Goal: Check status: Check status

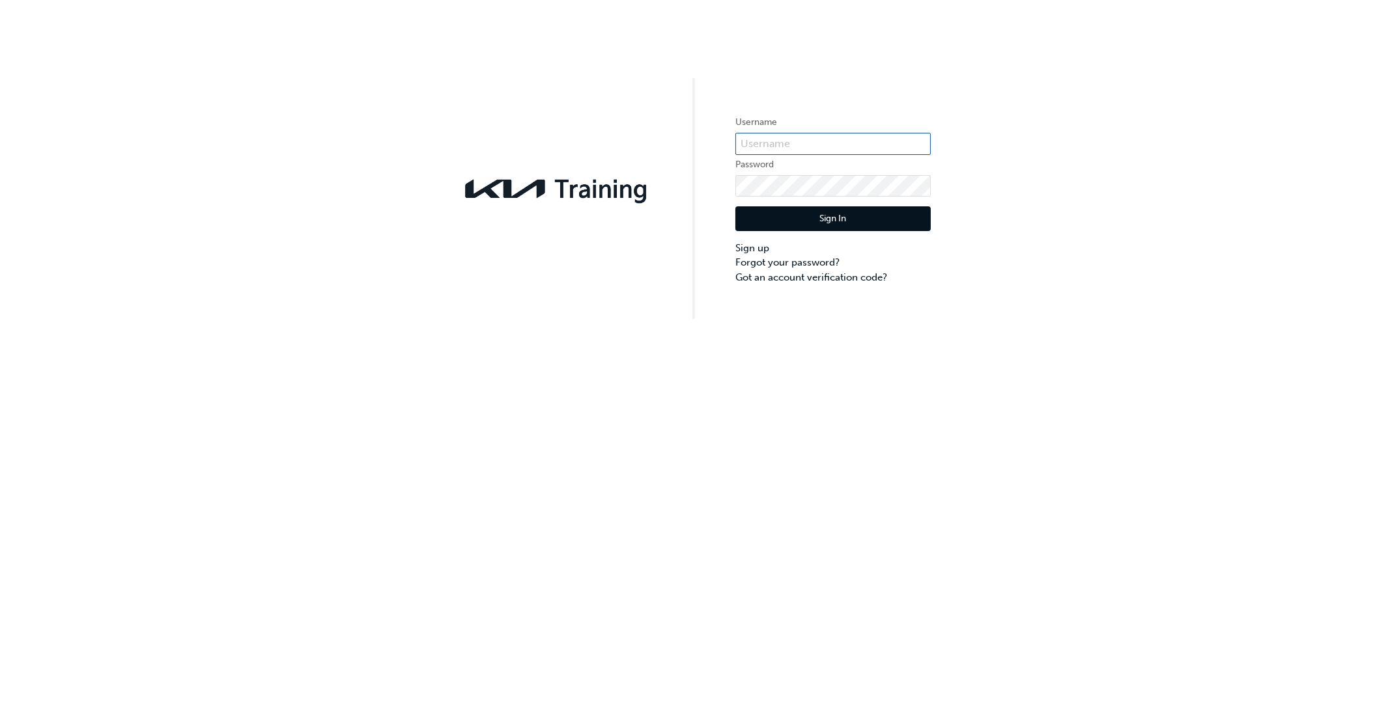
type input "KAU82027A1"
click at [861, 218] on button "Sign In" at bounding box center [832, 218] width 195 height 25
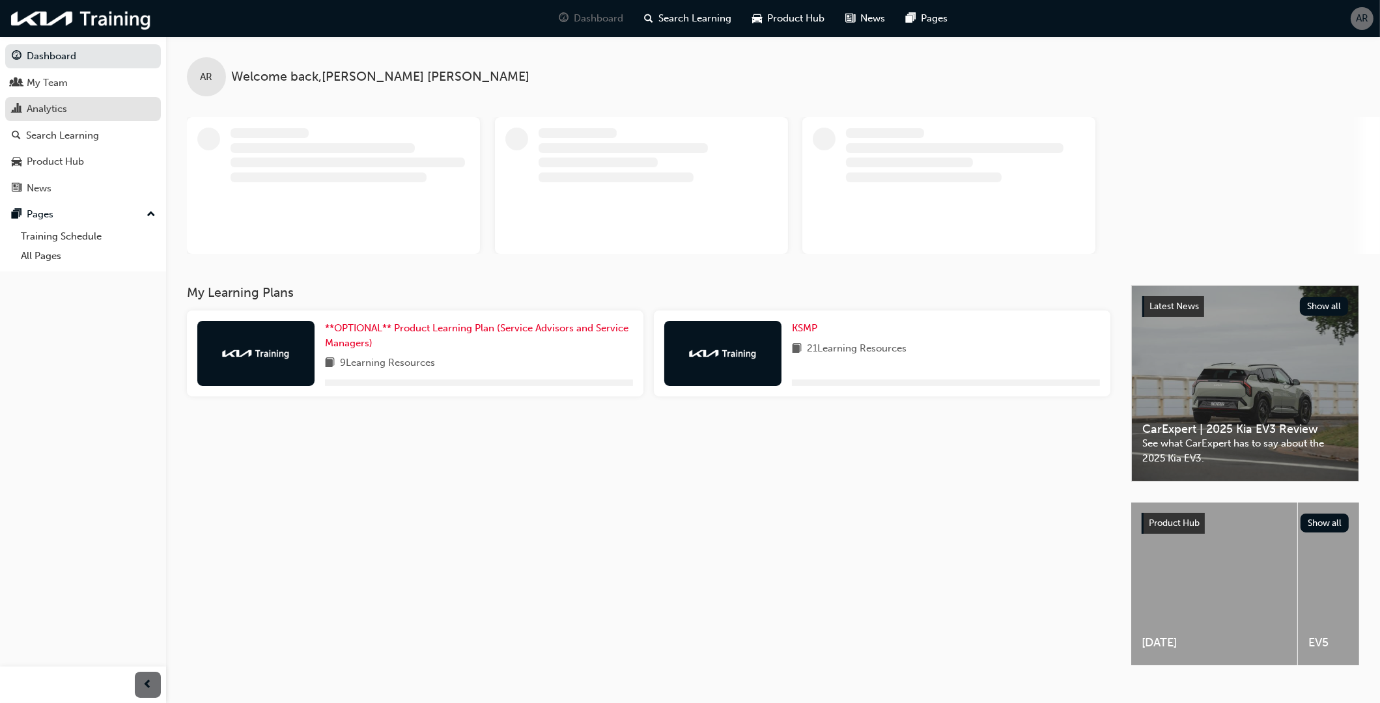
click at [55, 107] on div "Analytics" at bounding box center [47, 109] width 40 height 15
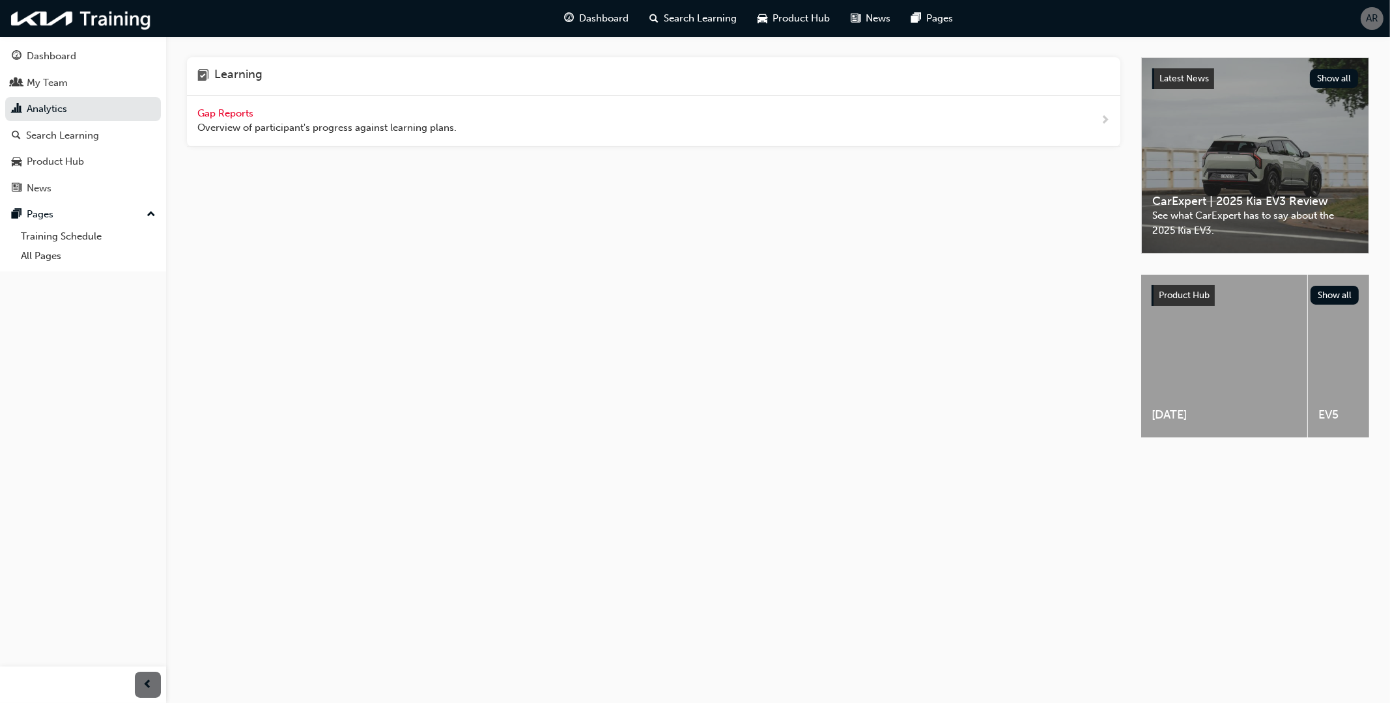
click at [221, 113] on span "Gap Reports" at bounding box center [226, 113] width 59 height 12
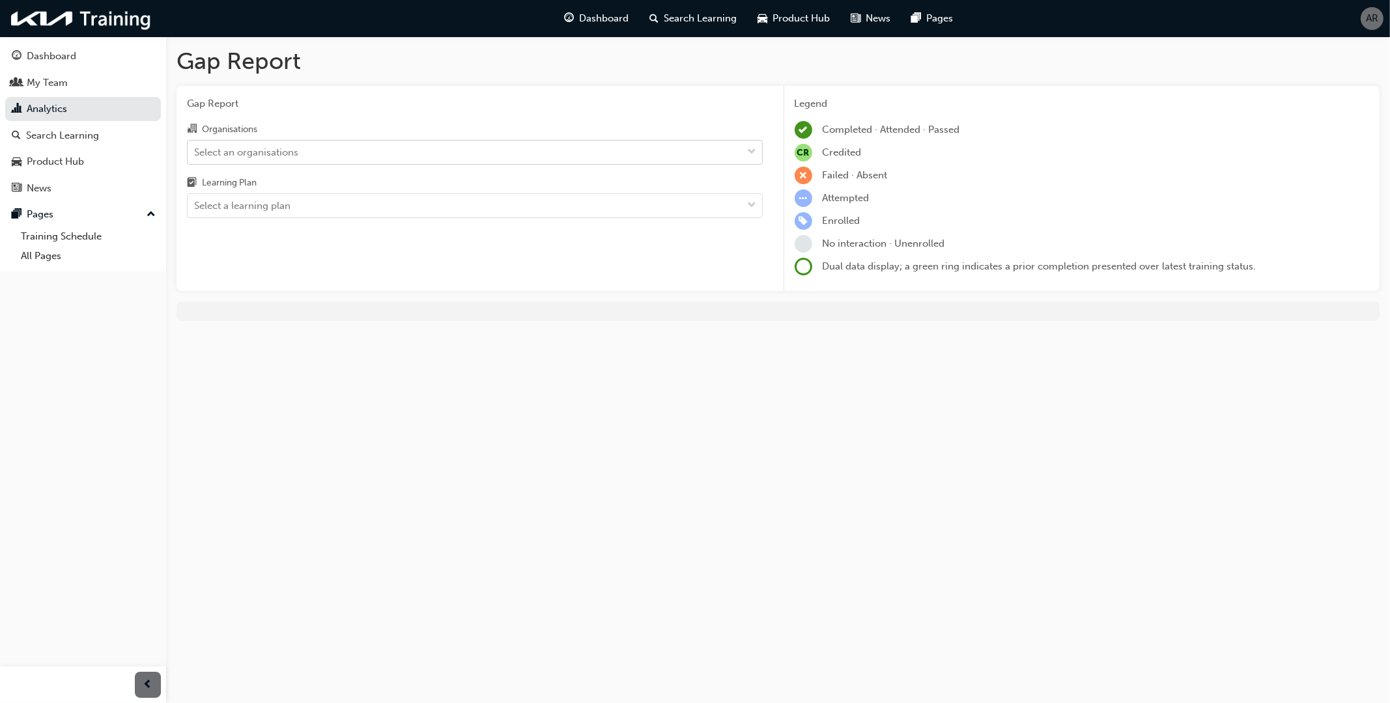
click at [248, 152] on div "Select an organisations" at bounding box center [246, 152] width 104 height 15
click at [195, 152] on input "Organisations Select an organisations" at bounding box center [194, 151] width 1 height 11
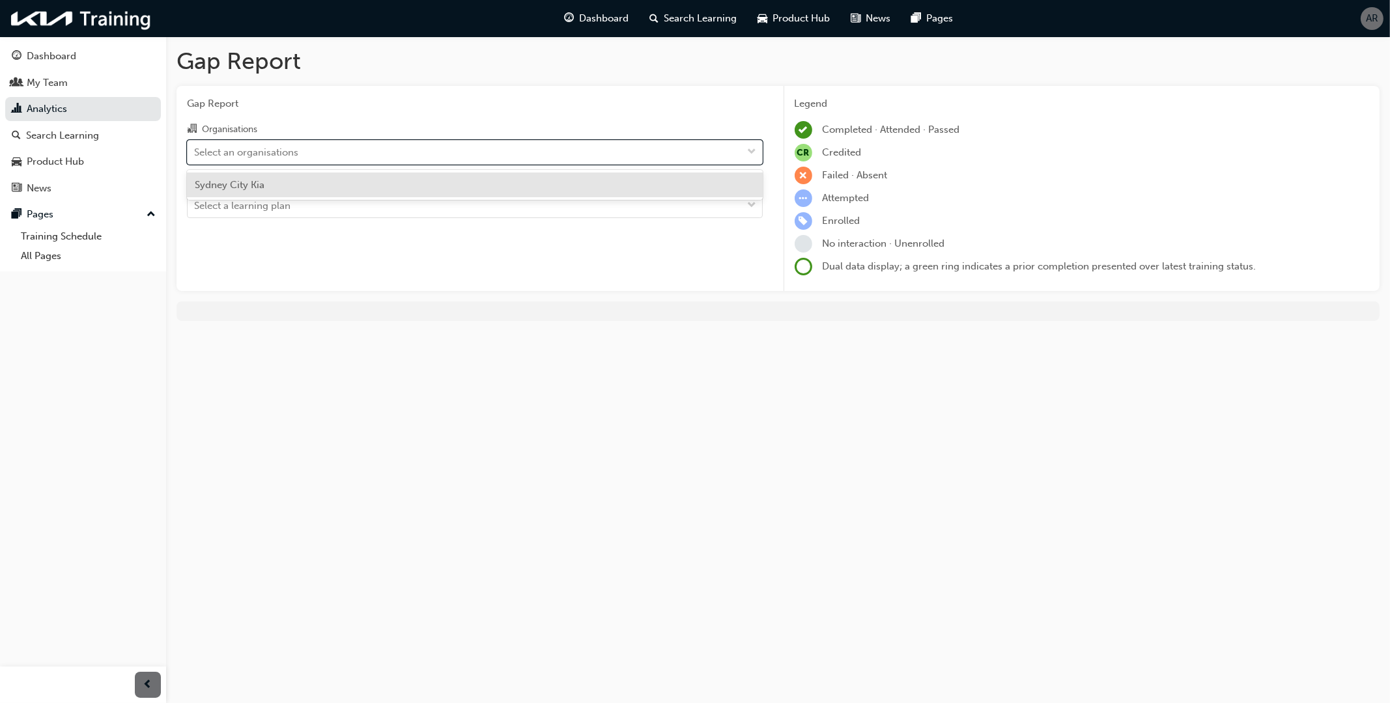
click at [249, 181] on span "Sydney City Kia" at bounding box center [230, 185] width 70 height 12
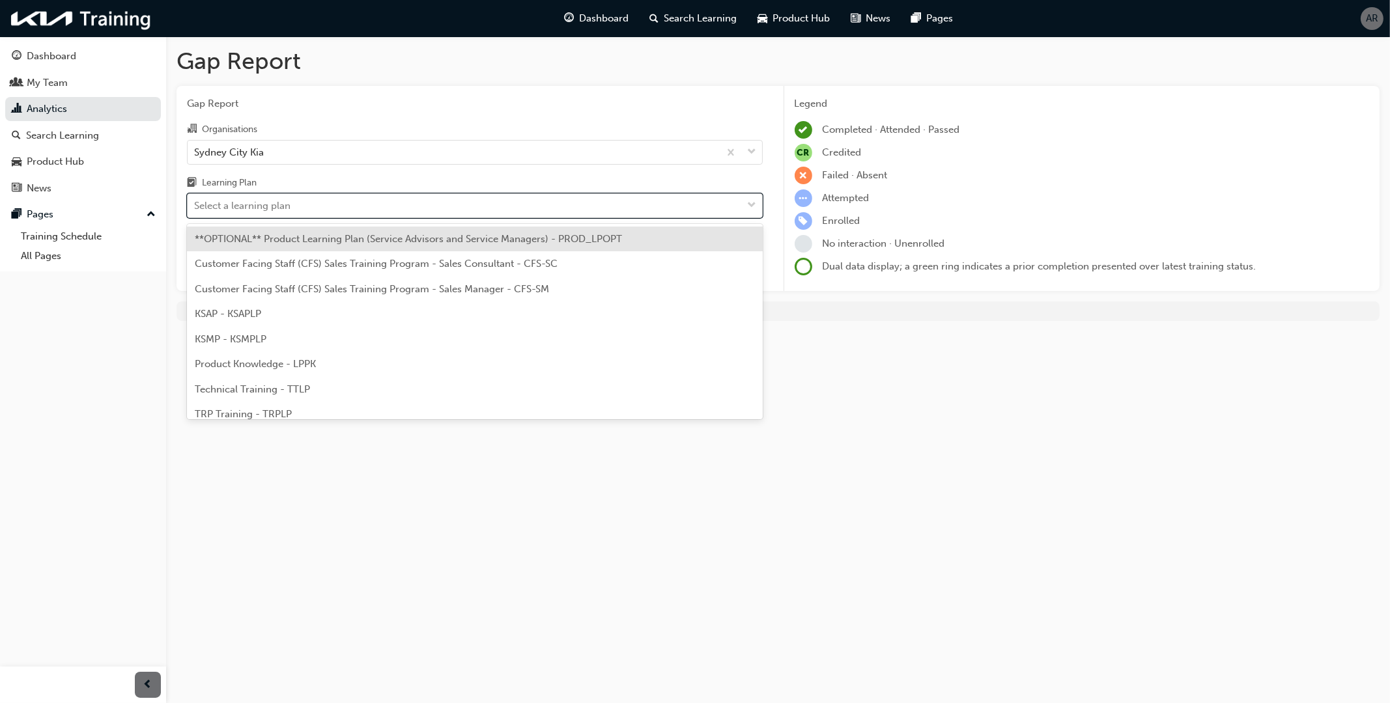
click at [242, 199] on div "Select a learning plan" at bounding box center [242, 206] width 96 height 15
click at [195, 200] on input "Learning Plan option **OPTIONAL** Product Learning Plan (Service Advisors and S…" at bounding box center [194, 205] width 1 height 11
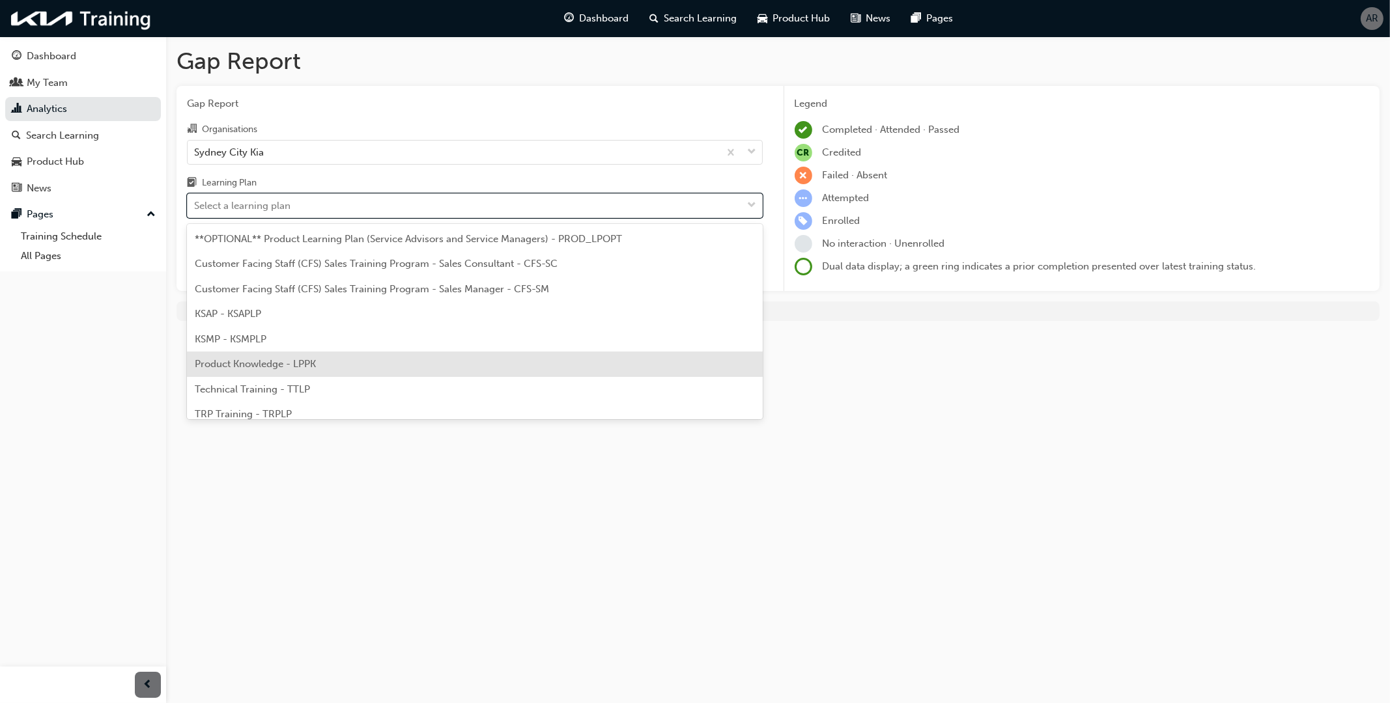
click at [270, 365] on span "Product Knowledge - LPPK" at bounding box center [255, 364] width 121 height 12
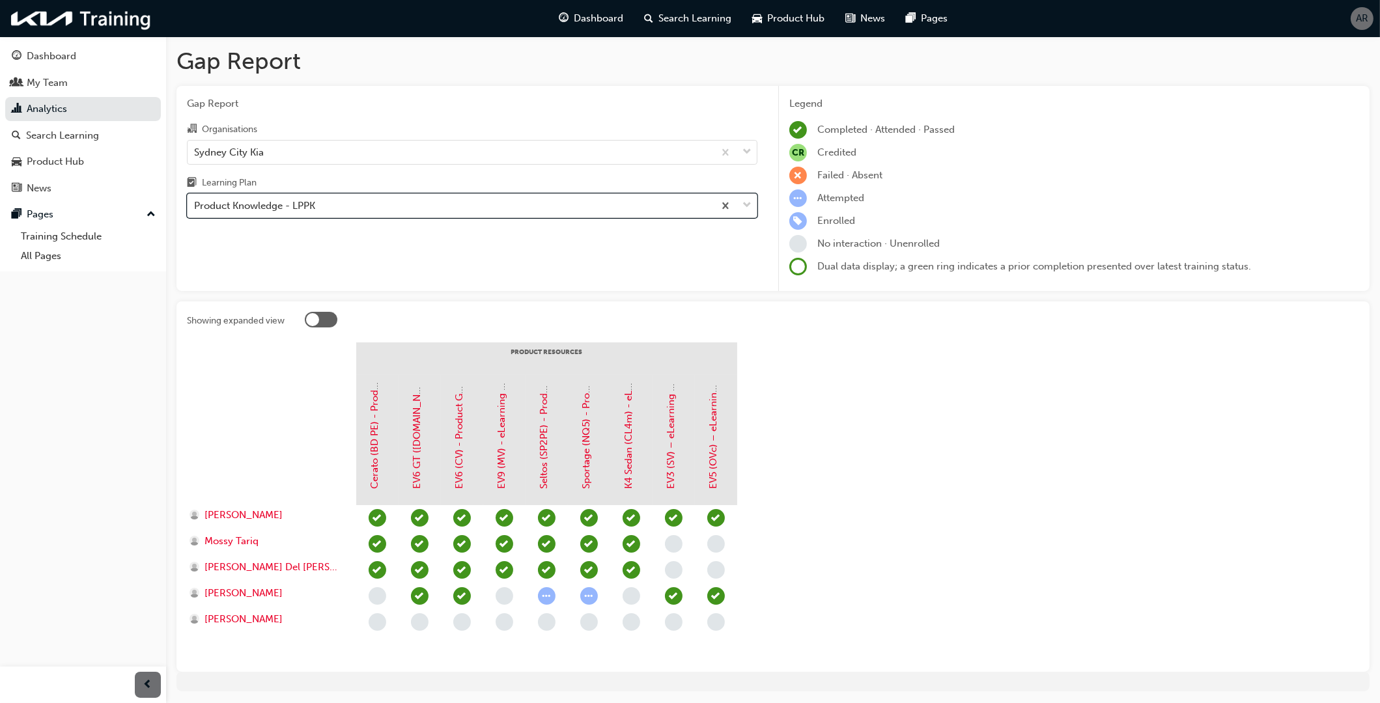
click at [342, 207] on div "Product Knowledge - LPPK" at bounding box center [451, 206] width 526 height 23
click at [195, 207] on input "Learning Plan option Product Knowledge - LPPK, selected. 0 results available. S…" at bounding box center [194, 205] width 1 height 11
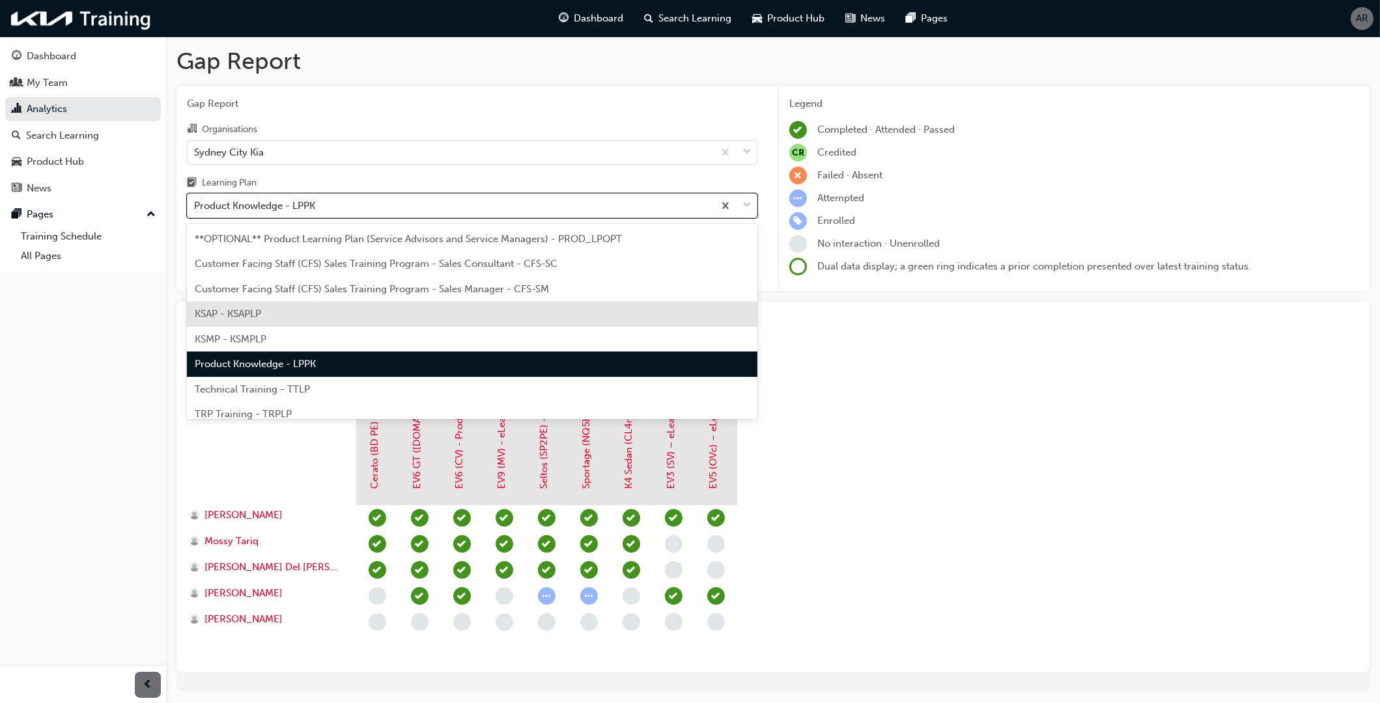
click at [302, 308] on div "KSAP - KSAPLP" at bounding box center [472, 314] width 571 height 25
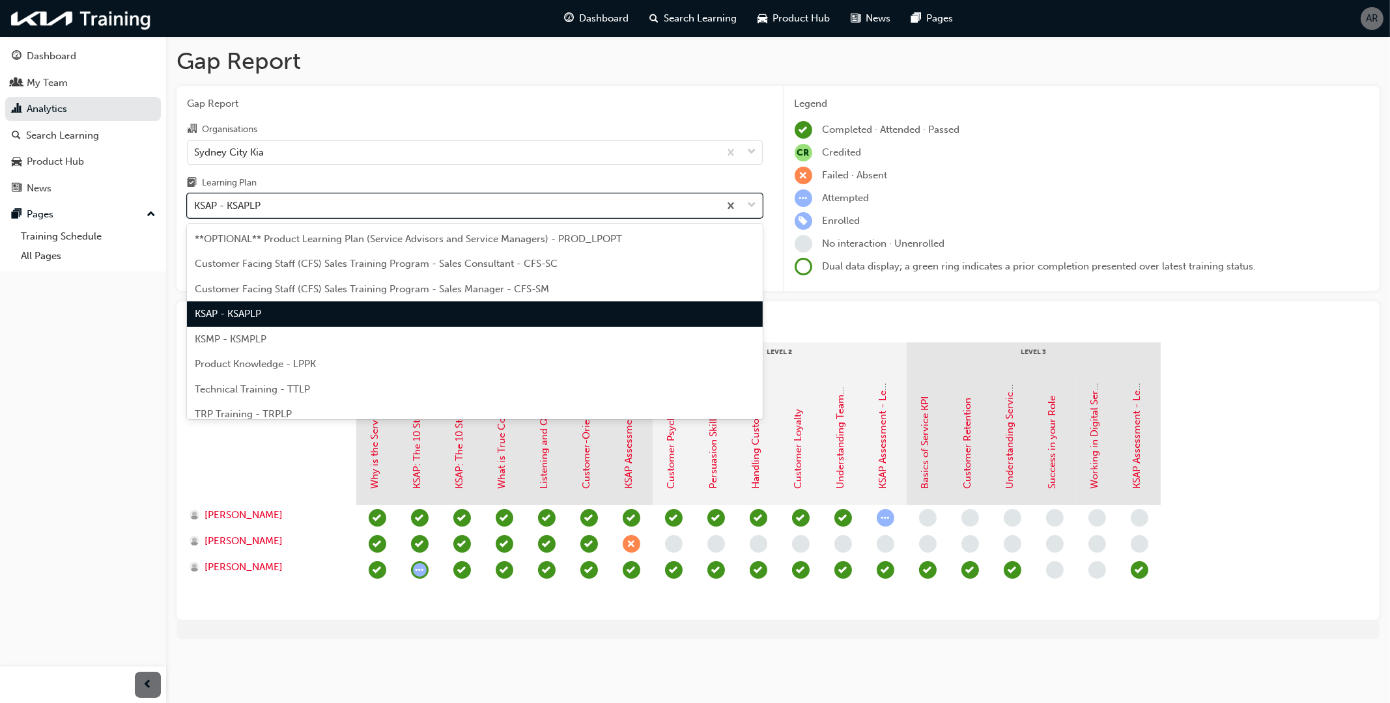
click at [289, 214] on div "KSAP - KSAPLP" at bounding box center [453, 206] width 531 height 23
click at [195, 211] on input "Learning Plan option KSAP - KSAPLP, selected. option KSAP - KSAPLP focused, 4 o…" at bounding box center [194, 205] width 1 height 11
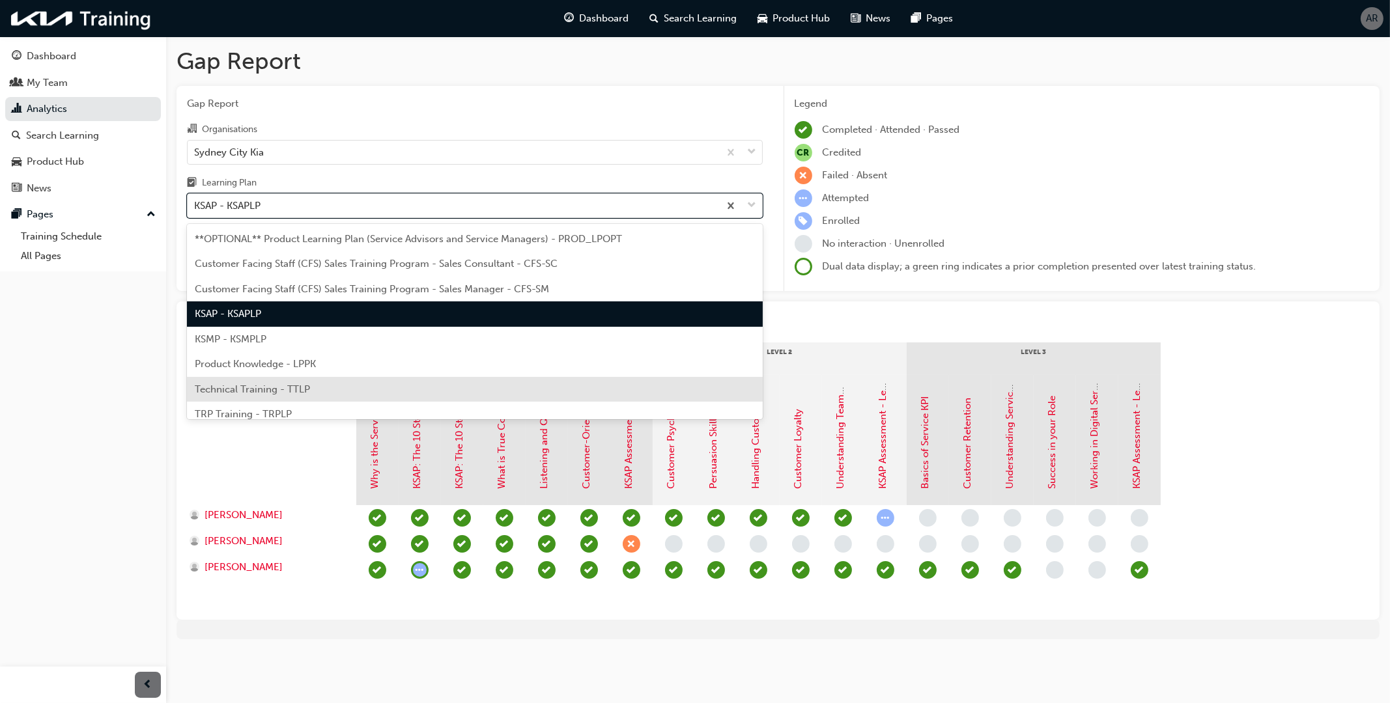
click at [261, 385] on span "Technical Training - TTLP" at bounding box center [252, 390] width 115 height 12
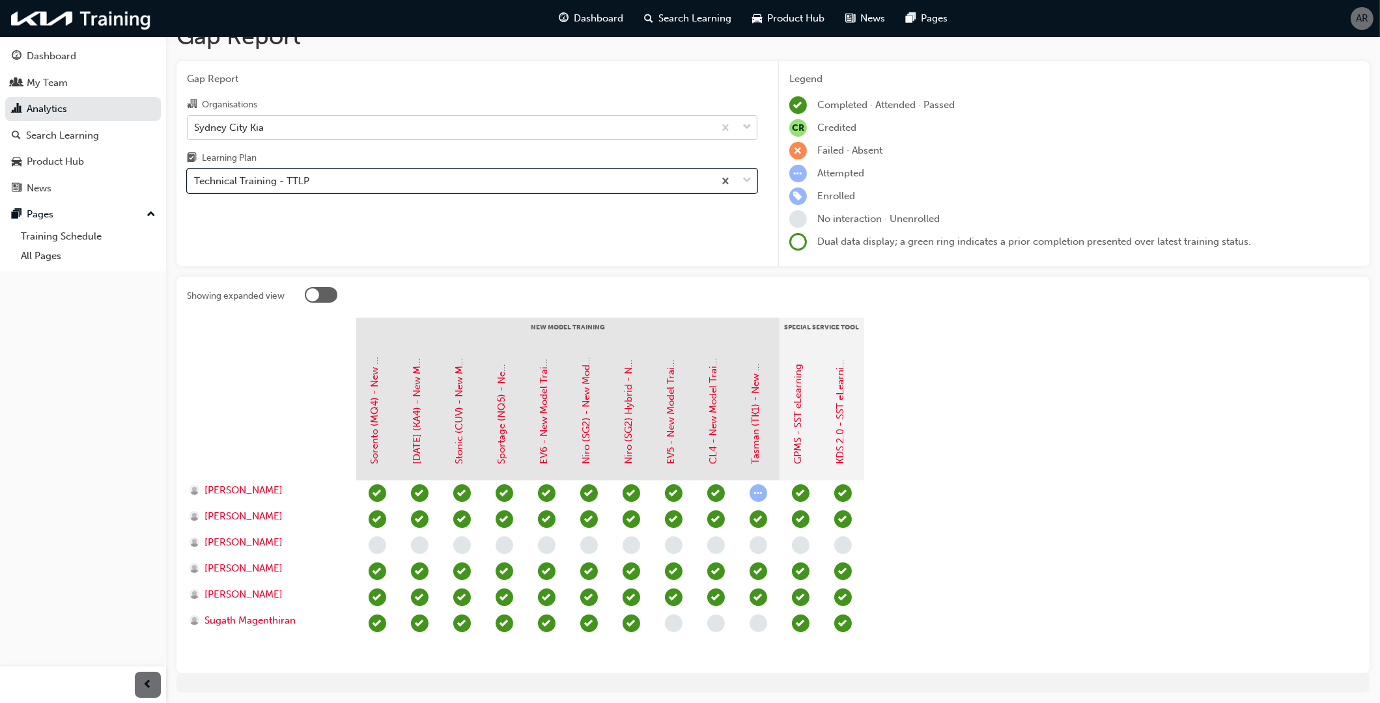
scroll to position [2, 0]
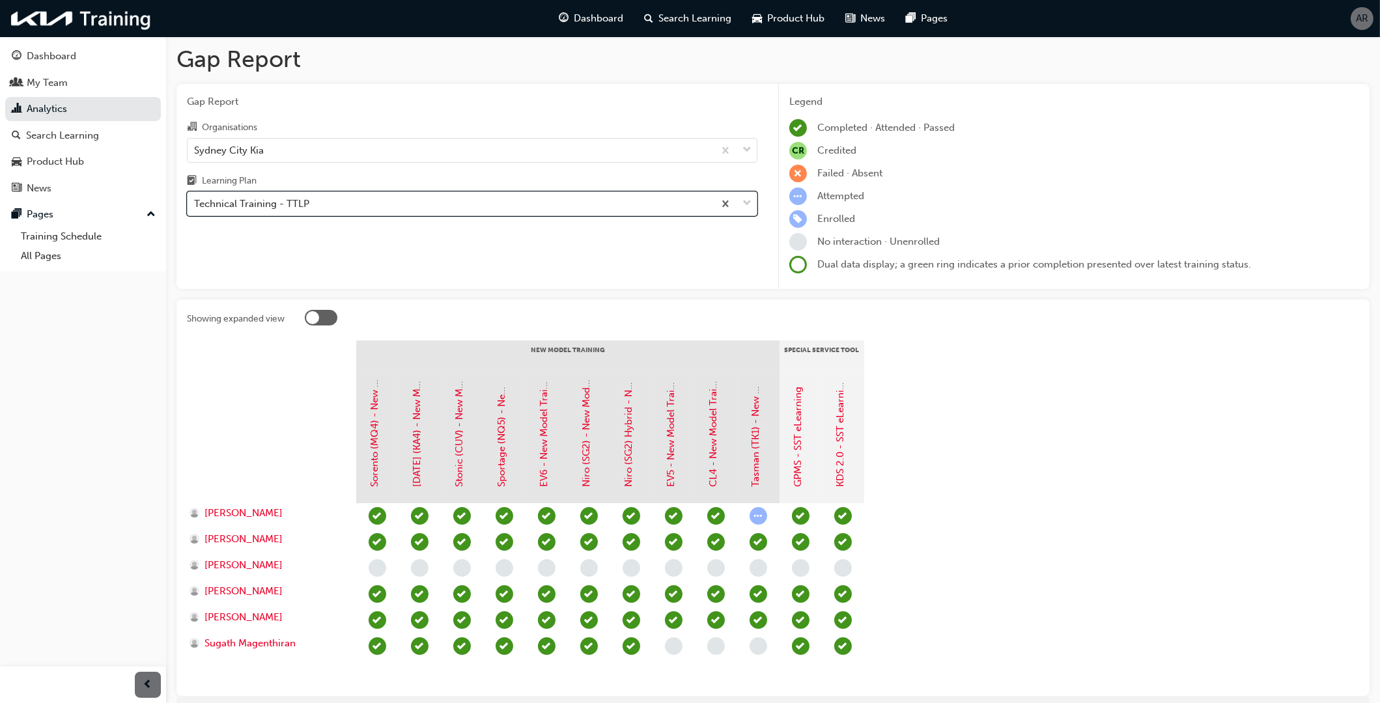
click at [355, 200] on div "Technical Training - TTLP" at bounding box center [451, 204] width 526 height 23
click at [195, 200] on input "Learning Plan option Technical Training - TTLP, selected. 0 results available. …" at bounding box center [194, 203] width 1 height 11
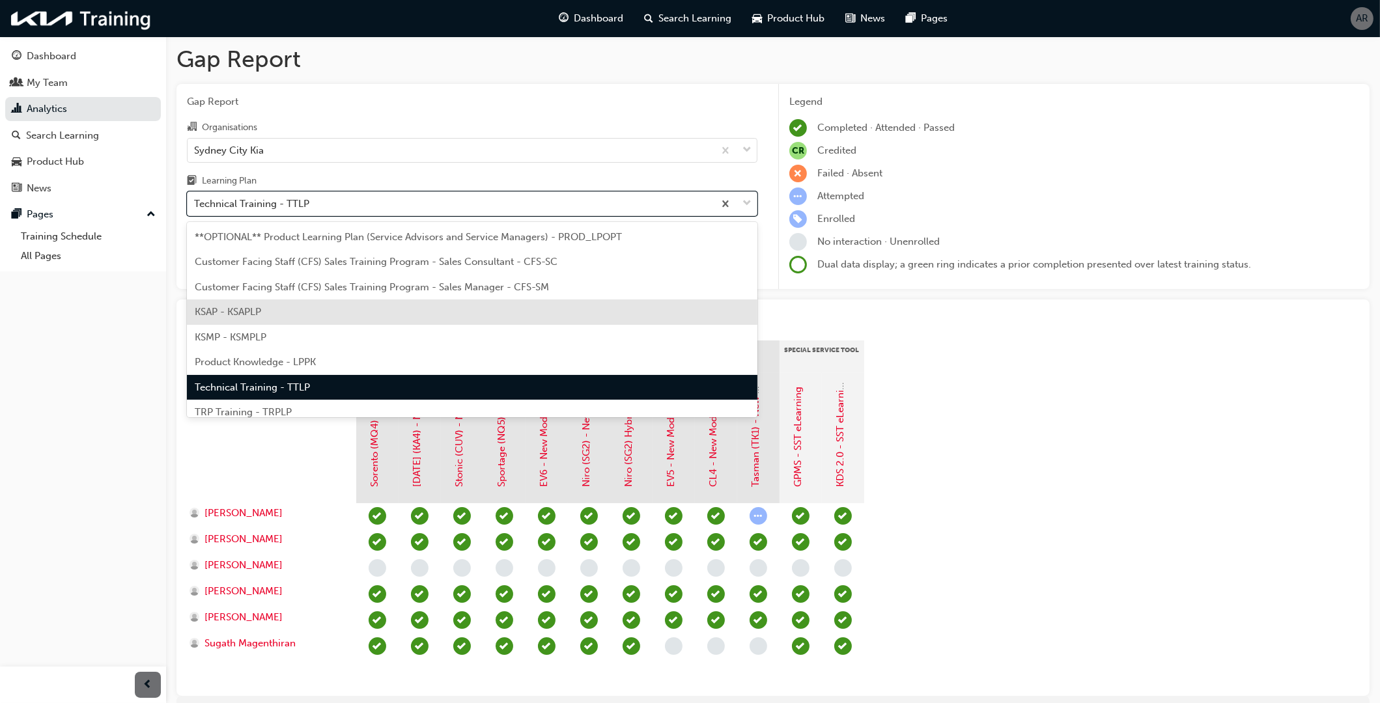
click at [255, 309] on span "KSAP - KSAPLP" at bounding box center [228, 312] width 66 height 12
